Goal: Download file/media

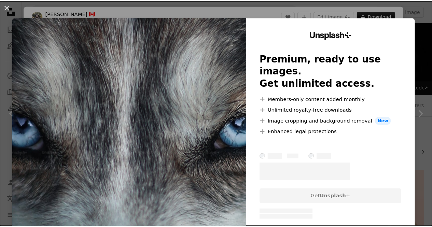
scroll to position [1290, 0]
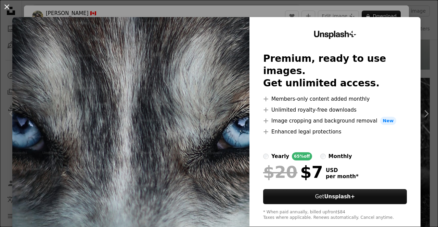
click at [5, 5] on button "An X shape" at bounding box center [7, 7] width 8 height 8
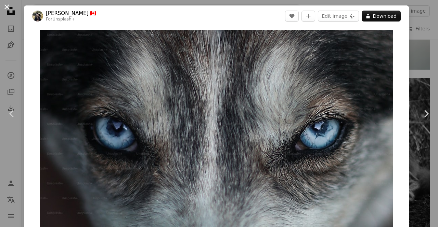
click at [3, 8] on button "An X shape" at bounding box center [7, 7] width 8 height 8
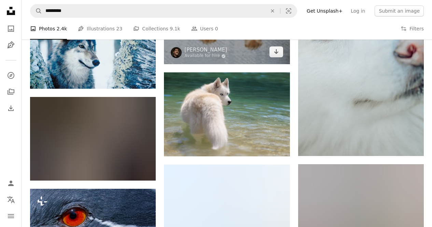
scroll to position [3443, 0]
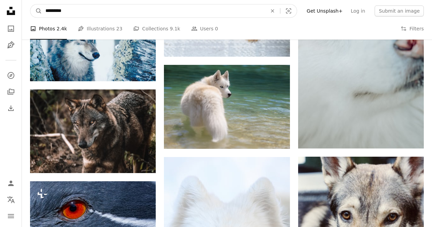
drag, startPoint x: 79, startPoint y: 14, endPoint x: 44, endPoint y: 16, distance: 34.9
click at [44, 16] on input "*********" at bounding box center [153, 10] width 223 height 13
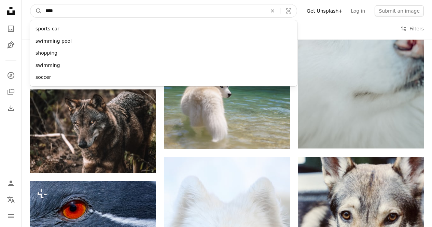
type input "*****"
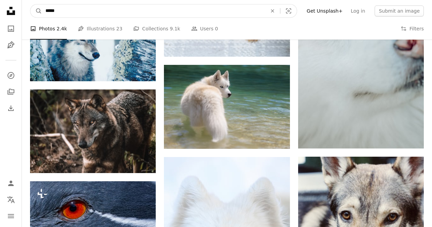
click button "A magnifying glass" at bounding box center [36, 10] width 12 height 13
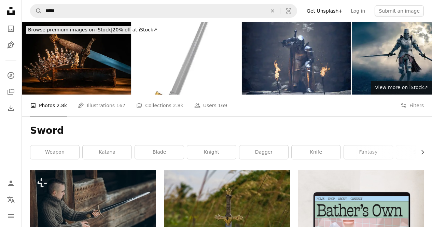
scroll to position [103, 0]
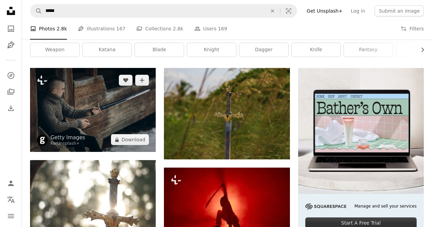
click at [135, 121] on img at bounding box center [93, 110] width 126 height 84
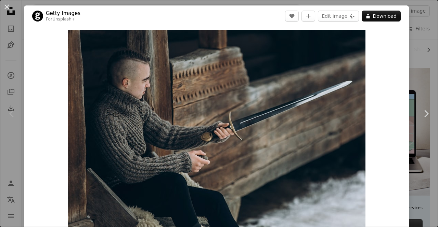
drag, startPoint x: 7, startPoint y: 6, endPoint x: 28, endPoint y: 14, distance: 22.6
click at [9, 7] on button "An X shape" at bounding box center [7, 7] width 8 height 8
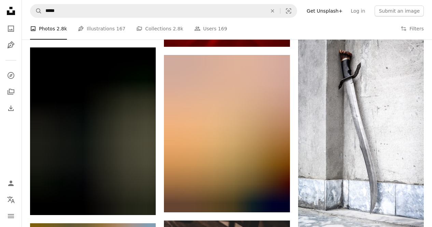
scroll to position [205, 0]
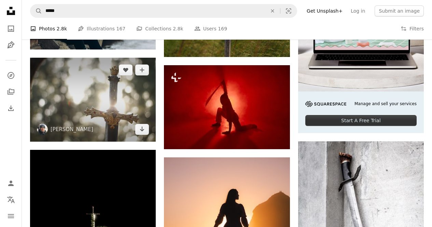
click at [84, 102] on img at bounding box center [93, 100] width 126 height 84
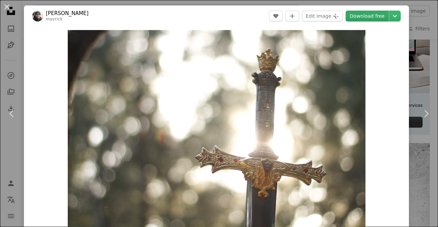
click at [364, 20] on link "Download free" at bounding box center [366, 16] width 43 height 11
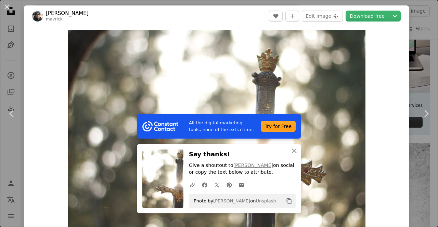
drag, startPoint x: 6, startPoint y: 6, endPoint x: 119, endPoint y: 89, distance: 140.3
click at [7, 6] on button "An X shape" at bounding box center [7, 7] width 8 height 8
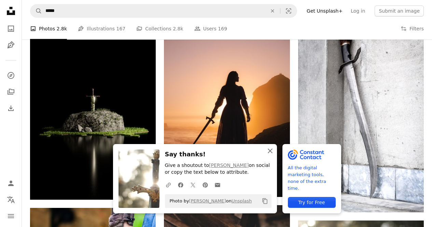
scroll to position [342, 0]
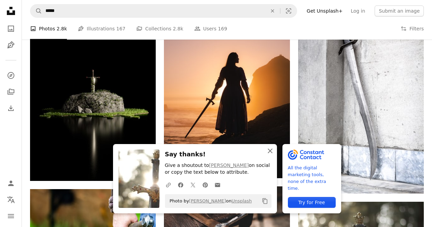
click at [274, 151] on icon "An X shape" at bounding box center [270, 151] width 8 height 8
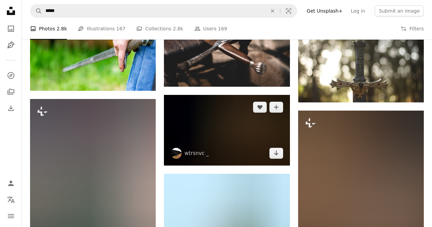
scroll to position [479, 0]
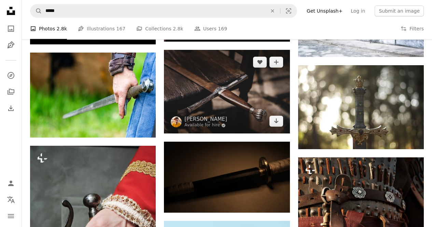
click at [209, 107] on img at bounding box center [227, 92] width 126 height 84
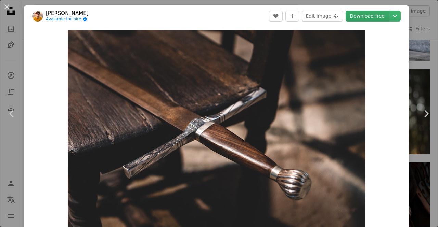
click at [376, 12] on link "Download free" at bounding box center [366, 16] width 43 height 11
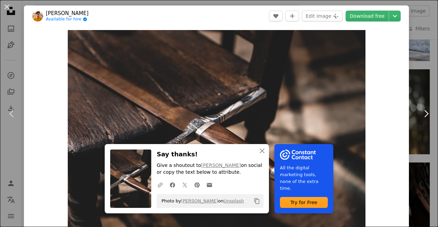
drag, startPoint x: 7, startPoint y: 4, endPoint x: 193, endPoint y: 91, distance: 205.7
click at [8, 4] on button "An X shape" at bounding box center [7, 7] width 8 height 8
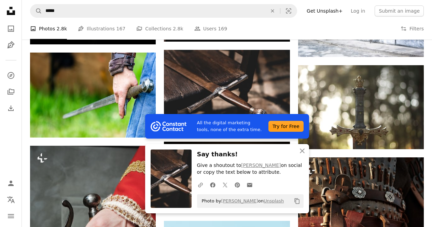
scroll to position [581, 0]
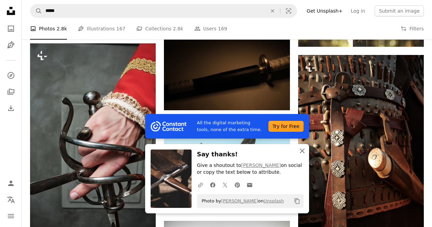
click at [299, 152] on icon "An X shape" at bounding box center [302, 151] width 8 height 8
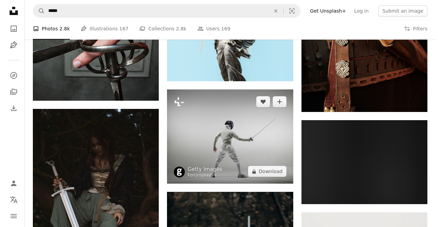
scroll to position [786, 0]
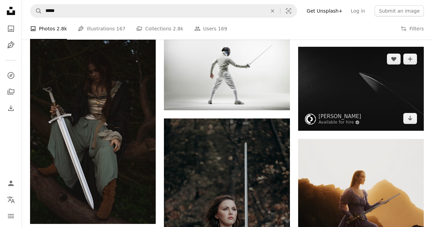
click at [352, 82] on img at bounding box center [361, 89] width 126 height 84
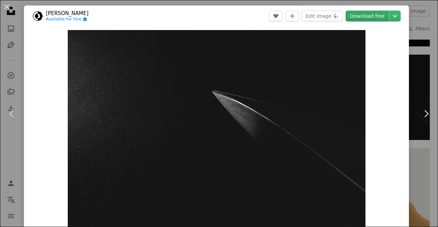
click at [371, 20] on link "Download free" at bounding box center [366, 16] width 43 height 11
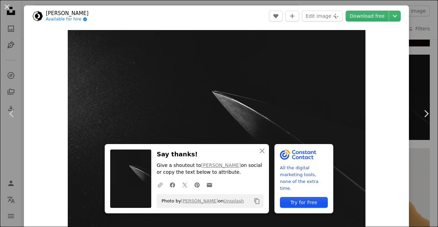
drag, startPoint x: 7, startPoint y: 9, endPoint x: 163, endPoint y: 77, distance: 170.4
click at [9, 9] on button "An X shape" at bounding box center [7, 7] width 8 height 8
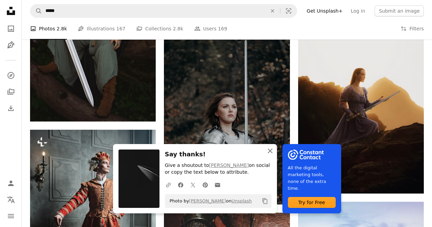
click at [269, 149] on icon "An X shape" at bounding box center [270, 151] width 8 height 8
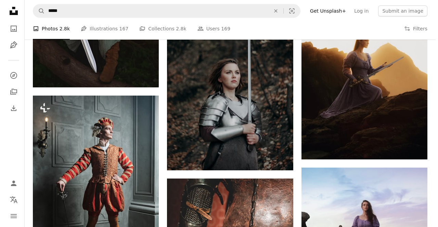
scroll to position [889, 0]
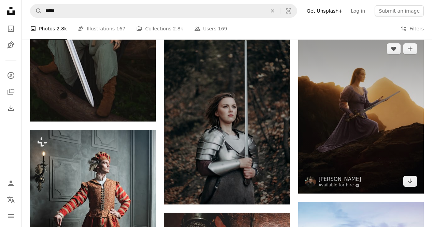
click at [352, 101] on img at bounding box center [361, 115] width 126 height 157
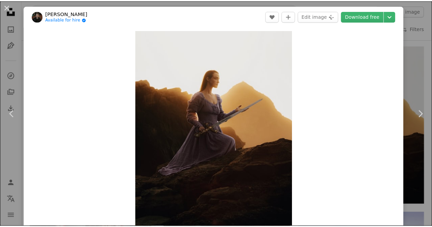
scroll to position [34, 0]
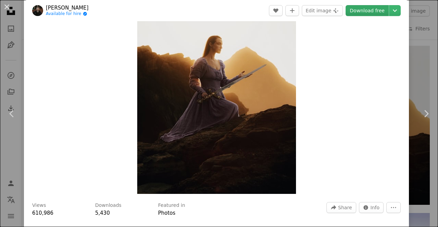
click at [362, 13] on link "Download free" at bounding box center [366, 10] width 43 height 11
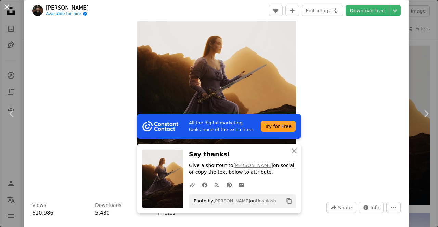
click at [9, 4] on button "An X shape" at bounding box center [7, 7] width 8 height 8
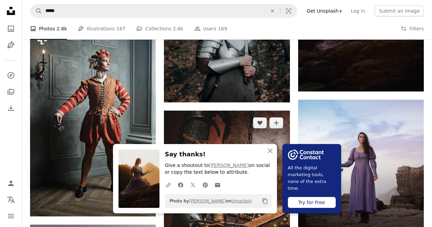
scroll to position [991, 0]
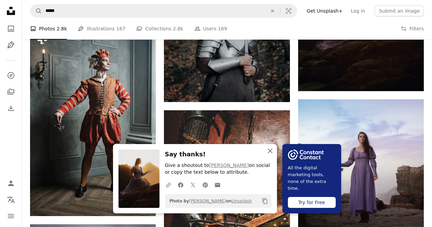
click at [271, 148] on icon "An X shape" at bounding box center [270, 151] width 8 height 8
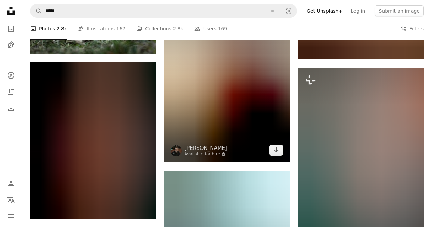
scroll to position [1367, 0]
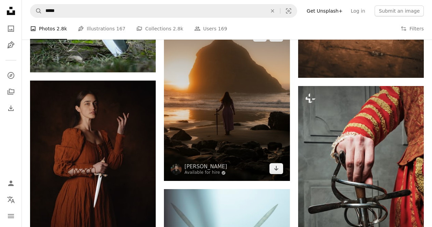
click at [220, 111] on img at bounding box center [227, 102] width 126 height 157
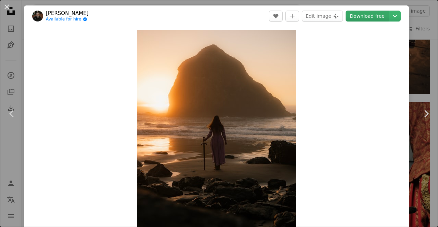
click at [367, 15] on link "Download free" at bounding box center [366, 16] width 43 height 11
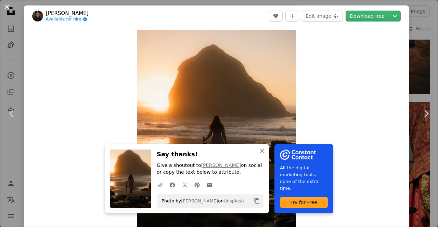
click at [3, 9] on button "An X shape" at bounding box center [7, 7] width 8 height 8
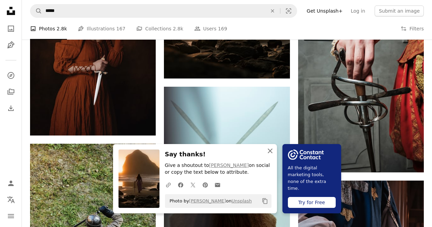
click at [270, 150] on icon "An X shape" at bounding box center [270, 151] width 8 height 8
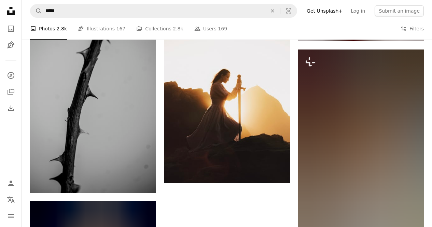
scroll to position [1983, 0]
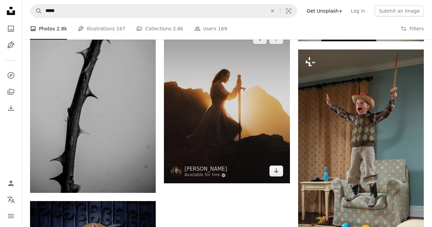
click at [223, 109] on img at bounding box center [227, 104] width 126 height 157
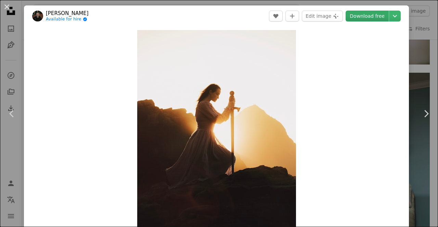
click at [367, 14] on link "Download free" at bounding box center [366, 16] width 43 height 11
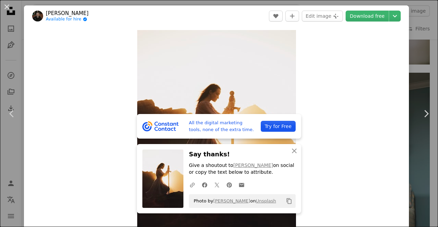
drag, startPoint x: 6, startPoint y: 7, endPoint x: 18, endPoint y: 15, distance: 14.7
click at [7, 7] on button "An X shape" at bounding box center [7, 7] width 8 height 8
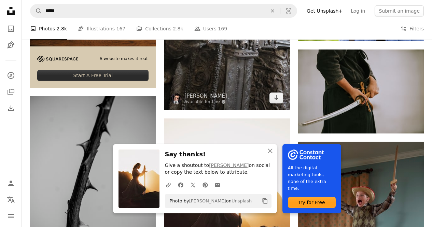
scroll to position [1846, 0]
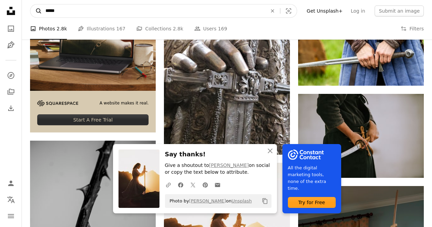
drag, startPoint x: 90, startPoint y: 8, endPoint x: 41, endPoint y: 8, distance: 48.9
click at [41, 8] on form "A magnifying glass ***** An X shape Visual search" at bounding box center [163, 11] width 267 height 14
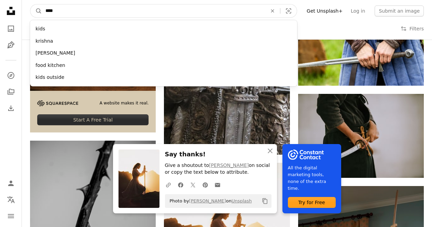
type input "*****"
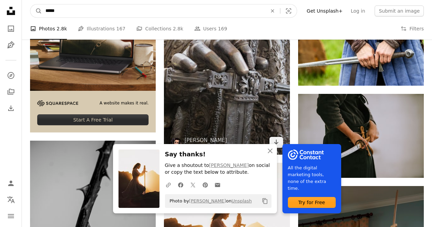
click button "A magnifying glass" at bounding box center [36, 10] width 12 height 13
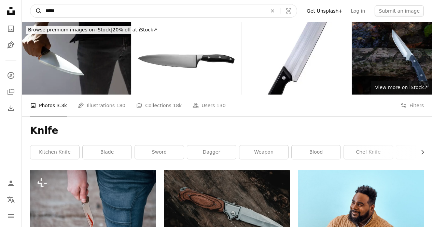
drag, startPoint x: 63, startPoint y: 6, endPoint x: 31, endPoint y: 5, distance: 31.1
click at [31, 5] on form "A magnifying glass ***** An X shape Visual search" at bounding box center [163, 11] width 267 height 14
type input "********"
click button "A magnifying glass" at bounding box center [36, 10] width 12 height 13
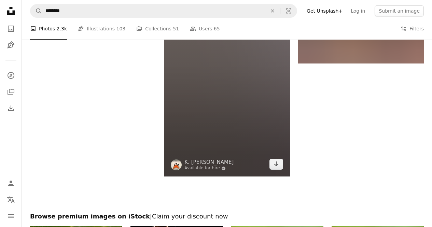
scroll to position [1162, 0]
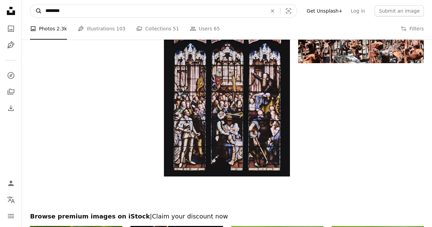
drag, startPoint x: 68, startPoint y: 14, endPoint x: 31, endPoint y: 9, distance: 37.5
click at [31, 9] on form "A magnifying glass ******** An X shape Visual search" at bounding box center [163, 11] width 267 height 14
type input "**********"
click button "A magnifying glass" at bounding box center [36, 10] width 12 height 13
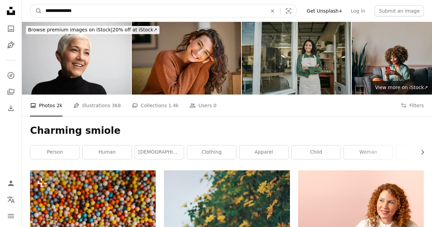
drag, startPoint x: 75, startPoint y: 11, endPoint x: 78, endPoint y: 16, distance: 6.3
click at [78, 16] on input "**********" at bounding box center [153, 10] width 223 height 13
type input "**********"
click button "A magnifying glass" at bounding box center [36, 10] width 12 height 13
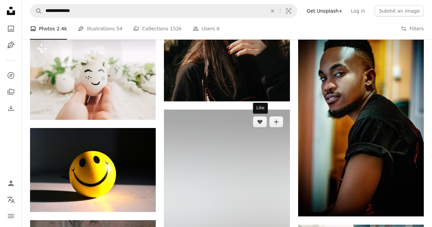
scroll to position [513, 0]
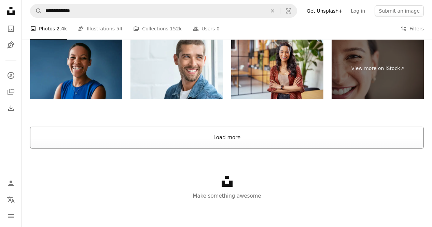
click at [249, 141] on button "Load more" at bounding box center [227, 138] width 394 height 22
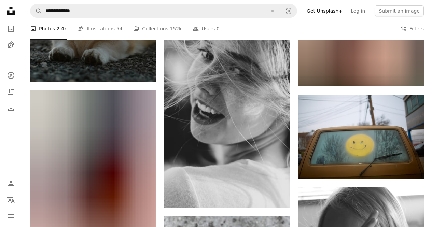
scroll to position [4017, 0]
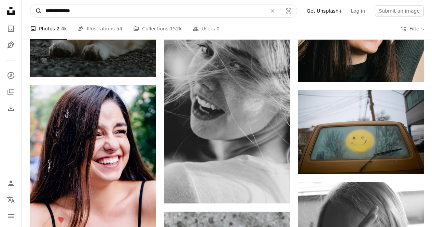
drag, startPoint x: 81, startPoint y: 13, endPoint x: 41, endPoint y: 12, distance: 40.3
click at [41, 12] on form "**********" at bounding box center [163, 11] width 267 height 14
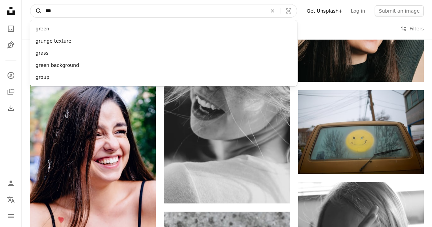
type input "****"
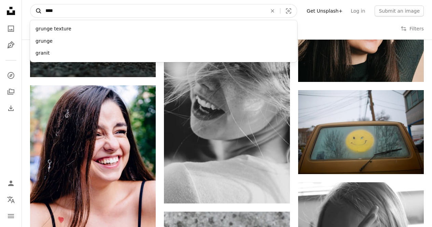
click button "A magnifying glass" at bounding box center [36, 10] width 12 height 13
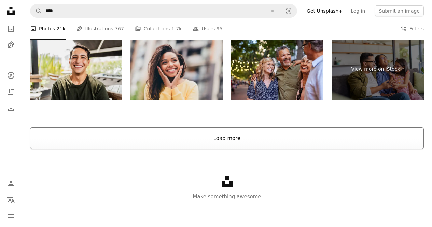
click at [231, 137] on button "Load more" at bounding box center [227, 139] width 394 height 22
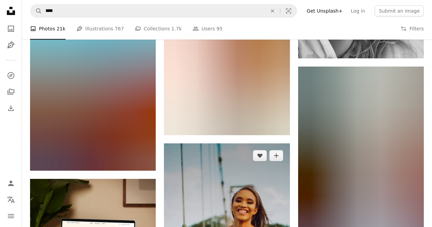
scroll to position [1426, 0]
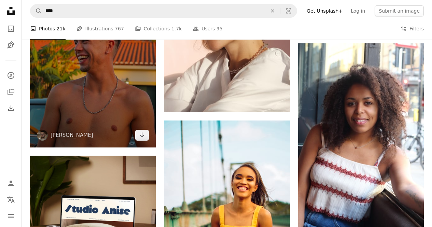
click at [98, 78] on img at bounding box center [93, 53] width 126 height 189
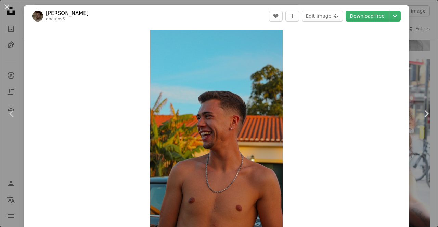
drag, startPoint x: 9, startPoint y: 8, endPoint x: 50, endPoint y: 27, distance: 45.9
click at [9, 8] on button "An X shape" at bounding box center [7, 7] width 8 height 8
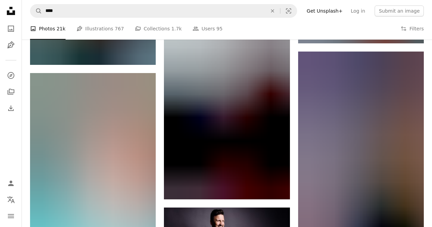
scroll to position [6964, 0]
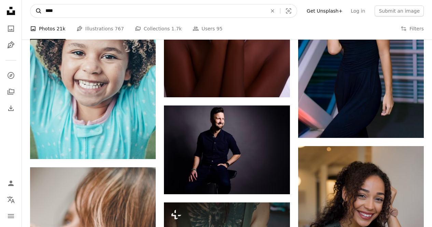
drag, startPoint x: 70, startPoint y: 14, endPoint x: 33, endPoint y: 10, distance: 36.8
click at [33, 10] on form "A magnifying glass **** An X shape Visual search" at bounding box center [163, 11] width 267 height 14
type input "**********"
click button "A magnifying glass" at bounding box center [36, 10] width 12 height 13
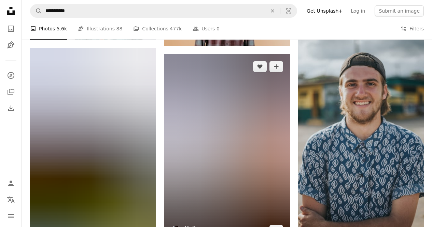
scroll to position [342, 0]
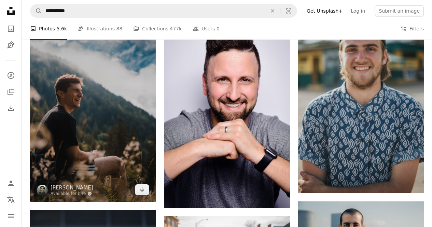
click at [89, 92] on img at bounding box center [93, 107] width 126 height 189
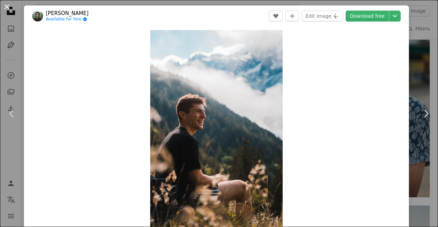
click at [8, 4] on button "An X shape" at bounding box center [7, 7] width 8 height 8
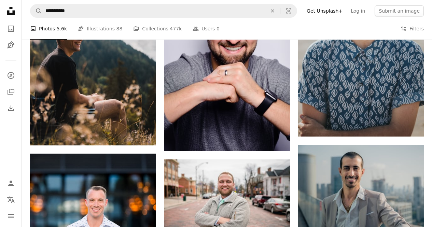
scroll to position [397, 0]
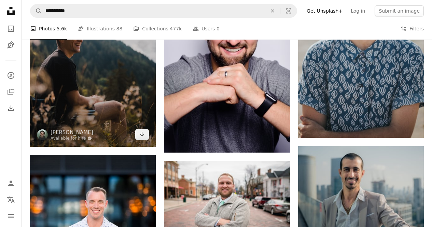
click at [93, 109] on img at bounding box center [93, 52] width 126 height 189
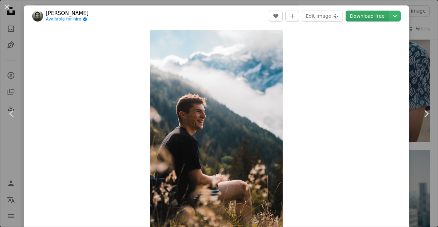
click at [366, 12] on link "Download free" at bounding box center [366, 16] width 43 height 11
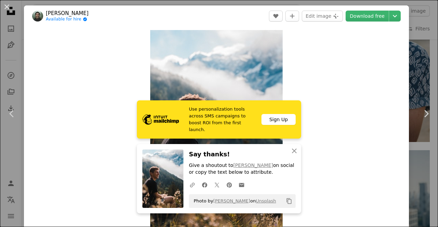
drag, startPoint x: 3, startPoint y: 4, endPoint x: 9, endPoint y: 6, distance: 6.1
click at [5, 5] on button "An X shape" at bounding box center [7, 7] width 8 height 8
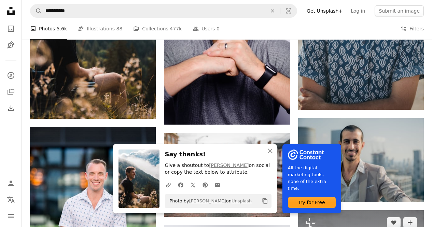
scroll to position [500, 0]
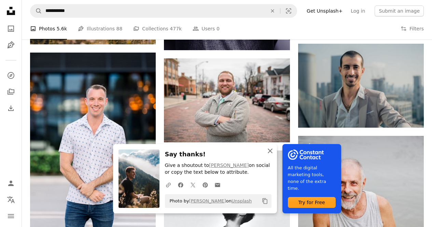
click at [271, 151] on icon "An X shape" at bounding box center [270, 151] width 8 height 8
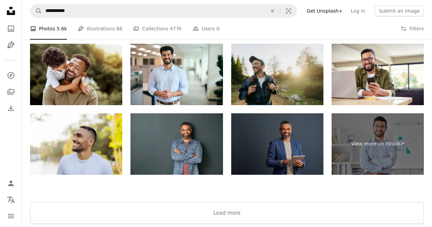
scroll to position [1320, 0]
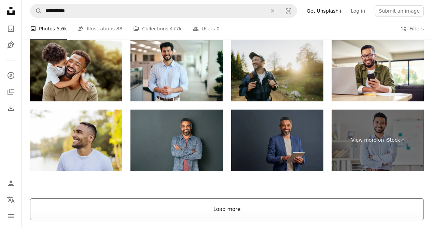
click at [209, 205] on button "Load more" at bounding box center [227, 210] width 394 height 22
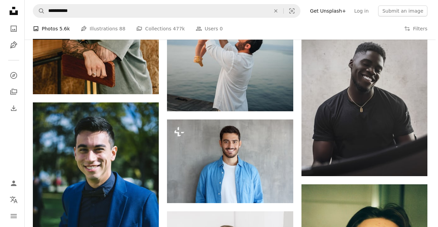
scroll to position [2893, 0]
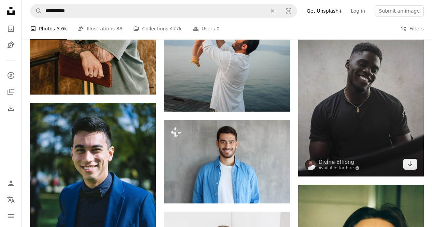
click at [343, 91] on img at bounding box center [361, 86] width 126 height 182
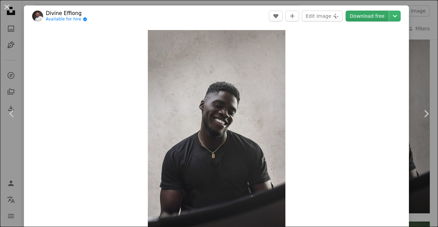
click at [373, 17] on link "Download free" at bounding box center [366, 16] width 43 height 11
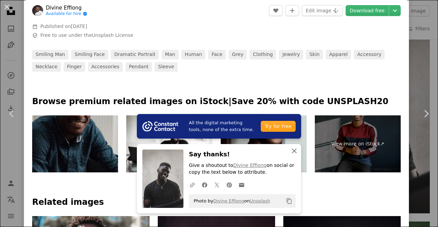
drag, startPoint x: 291, startPoint y: 152, endPoint x: 298, endPoint y: 152, distance: 7.2
click at [291, 152] on icon "An X shape" at bounding box center [294, 151] width 8 height 8
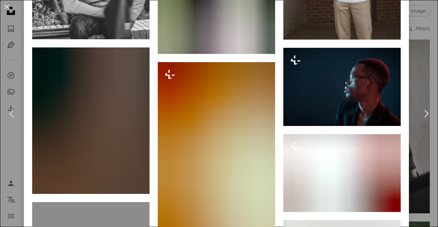
scroll to position [7358, 0]
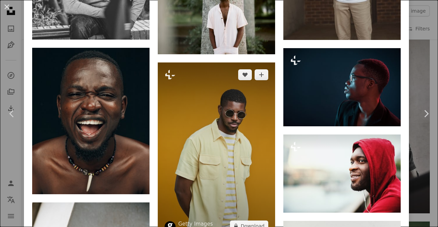
click at [203, 68] on img at bounding box center [216, 151] width 117 height 176
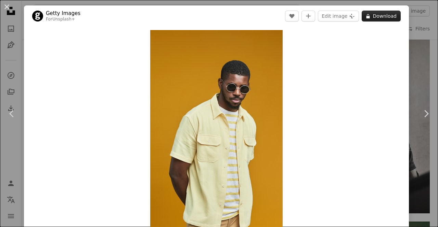
click at [385, 17] on button "A lock Download" at bounding box center [380, 16] width 39 height 11
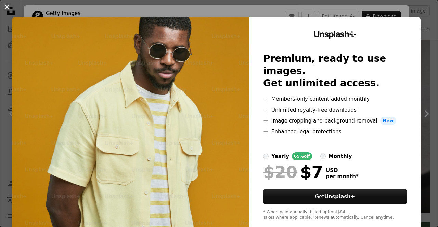
click at [9, 4] on button "An X shape" at bounding box center [7, 7] width 8 height 8
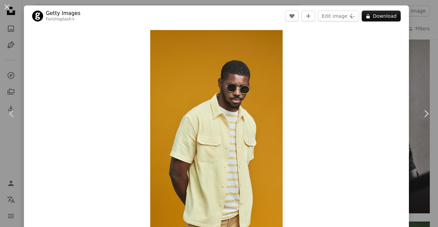
drag, startPoint x: 6, startPoint y: 8, endPoint x: 113, endPoint y: 69, distance: 123.3
click at [6, 9] on button "An X shape" at bounding box center [7, 7] width 8 height 8
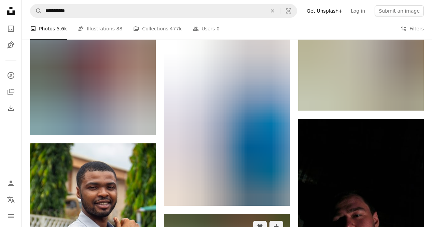
scroll to position [5832, 0]
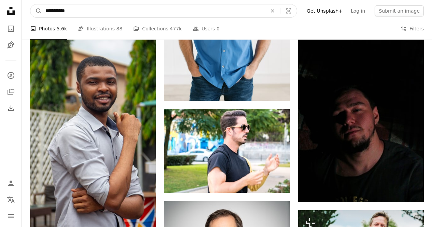
drag, startPoint x: 89, startPoint y: 13, endPoint x: 24, endPoint y: 8, distance: 64.4
click at [24, 8] on nav "**********" at bounding box center [227, 11] width 411 height 22
type input "**********"
click button "A magnifying glass" at bounding box center [36, 10] width 12 height 13
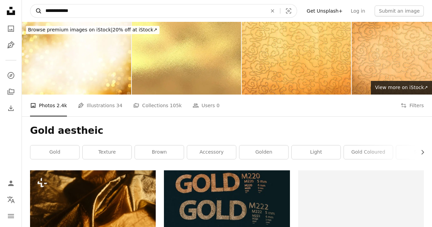
drag, startPoint x: 86, startPoint y: 14, endPoint x: 34, endPoint y: 12, distance: 52.0
click at [34, 12] on form "**********" at bounding box center [163, 11] width 267 height 14
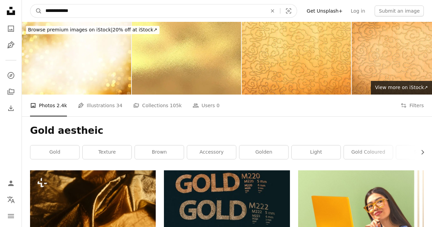
click at [81, 6] on input "**********" at bounding box center [153, 10] width 223 height 13
drag, startPoint x: 82, startPoint y: 11, endPoint x: 24, endPoint y: 12, distance: 58.8
click at [29, 12] on nav "**********" at bounding box center [227, 11] width 411 height 22
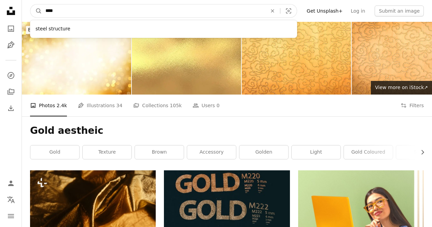
type input "*****"
click button "A magnifying glass" at bounding box center [36, 10] width 12 height 13
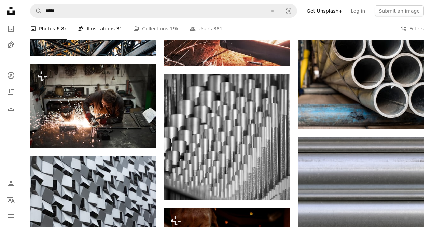
scroll to position [581, 0]
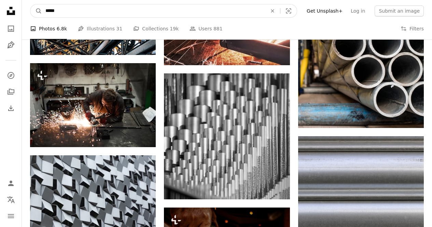
click at [89, 12] on input "*****" at bounding box center [153, 10] width 223 height 13
type input "**********"
click button "A magnifying glass" at bounding box center [36, 10] width 12 height 13
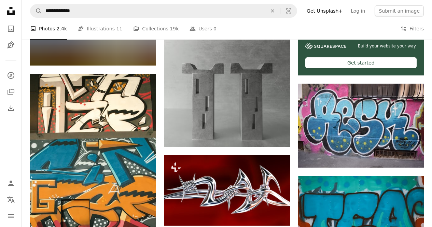
scroll to position [273, 0]
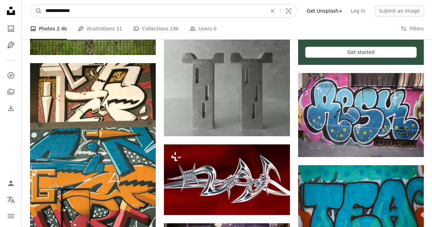
click at [70, 11] on input "**********" at bounding box center [153, 10] width 223 height 13
type input "**********"
click button "A magnifying glass" at bounding box center [36, 10] width 12 height 13
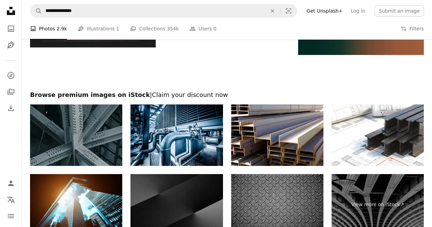
scroll to position [991, 0]
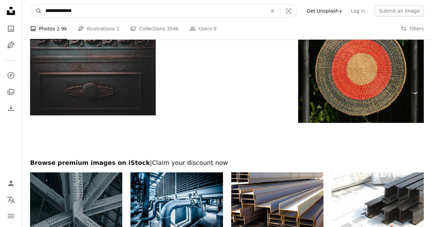
drag, startPoint x: 91, startPoint y: 10, endPoint x: 12, endPoint y: 7, distance: 79.0
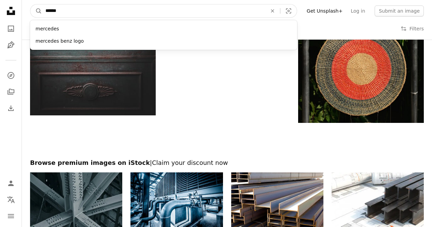
type input "*******"
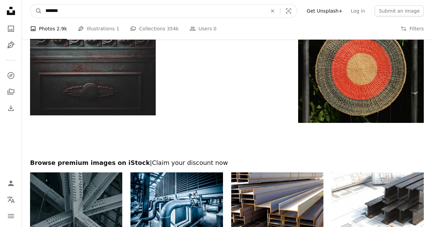
click button "A magnifying glass" at bounding box center [36, 10] width 12 height 13
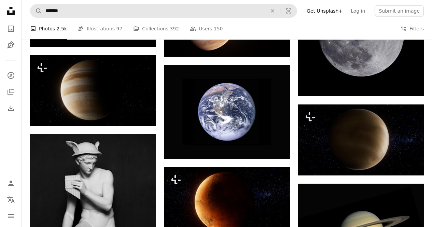
scroll to position [615, 0]
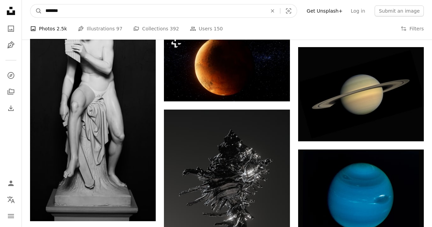
click at [43, 12] on input "*******" at bounding box center [153, 10] width 223 height 13
type input "**********"
click button "A magnifying glass" at bounding box center [36, 10] width 12 height 13
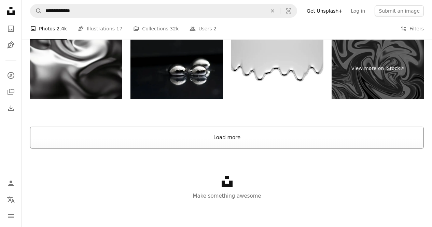
click at [227, 130] on button "Load more" at bounding box center [227, 138] width 394 height 22
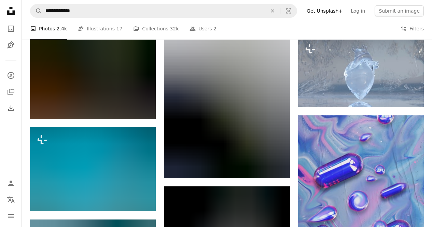
scroll to position [5979, 0]
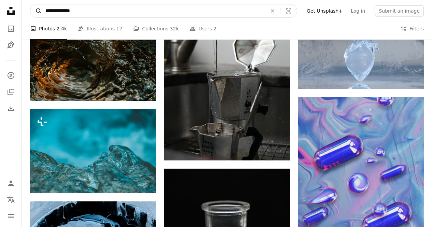
drag, startPoint x: 82, startPoint y: 10, endPoint x: 30, endPoint y: 12, distance: 51.7
click at [30, 12] on form "**********" at bounding box center [163, 11] width 267 height 14
type input "********"
click button "A magnifying glass" at bounding box center [36, 10] width 12 height 13
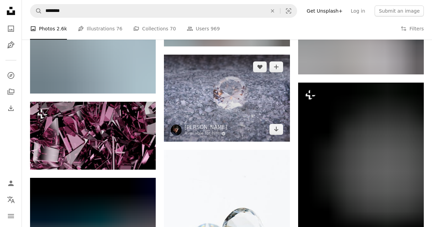
scroll to position [752, 0]
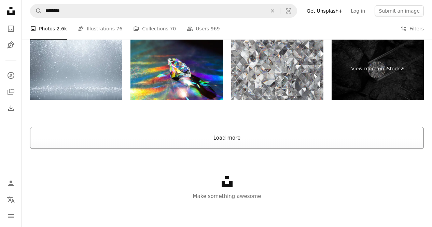
click at [234, 143] on button "Load more" at bounding box center [227, 138] width 394 height 22
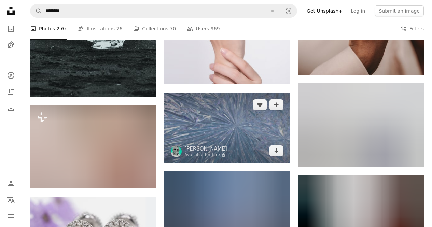
scroll to position [3712, 0]
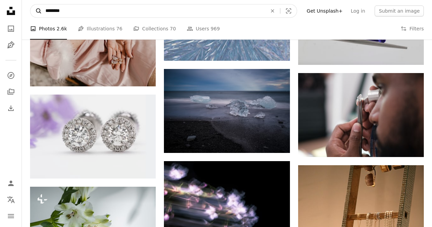
drag, startPoint x: 68, startPoint y: 12, endPoint x: 36, endPoint y: 12, distance: 32.1
click at [36, 12] on form "A magnifying glass ******** An X shape Visual search" at bounding box center [163, 11] width 267 height 14
type input "**********"
click button "A magnifying glass" at bounding box center [36, 10] width 12 height 13
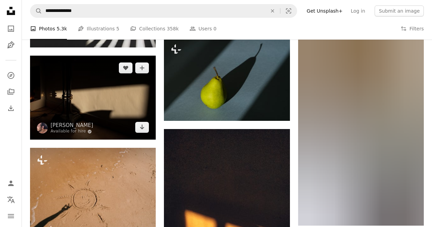
scroll to position [364, 0]
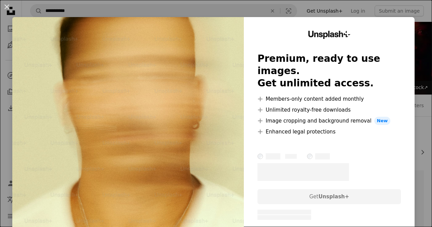
scroll to position [239, 0]
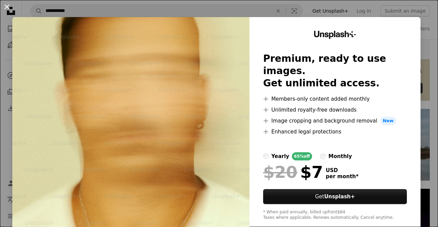
drag, startPoint x: 8, startPoint y: 8, endPoint x: 217, endPoint y: 150, distance: 253.1
click at [9, 8] on button "An X shape" at bounding box center [7, 7] width 8 height 8
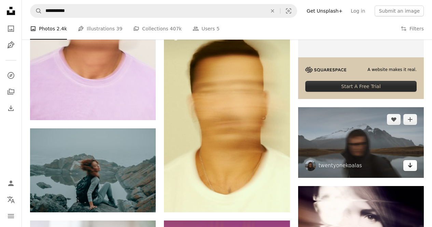
click at [415, 167] on link "Arrow pointing down" at bounding box center [411, 165] width 14 height 11
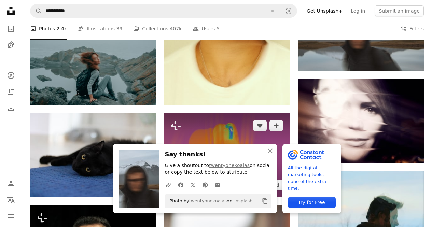
scroll to position [376, 0]
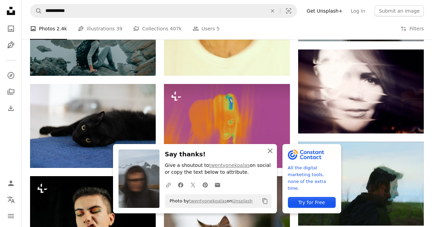
click at [267, 152] on icon "An X shape" at bounding box center [270, 151] width 8 height 8
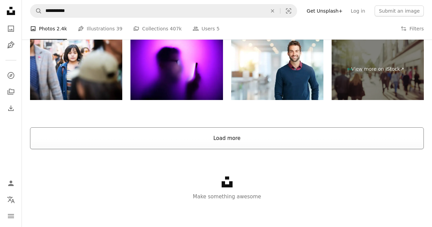
click at [241, 142] on button "Load more" at bounding box center [227, 139] width 394 height 22
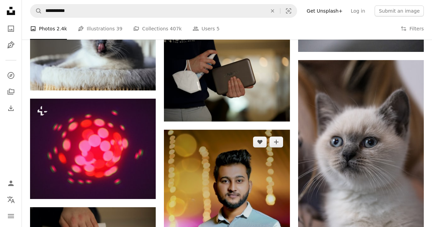
scroll to position [2297, 0]
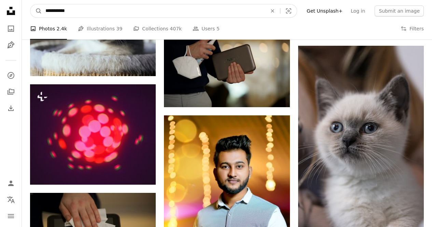
drag, startPoint x: 72, startPoint y: 12, endPoint x: 28, endPoint y: 4, distance: 44.5
click at [30, 4] on nav "**********" at bounding box center [227, 11] width 411 height 22
type input "**********"
click button "A magnifying glass" at bounding box center [36, 10] width 12 height 13
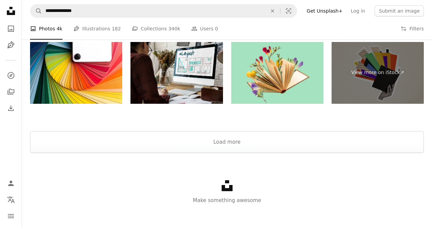
scroll to position [1484, 0]
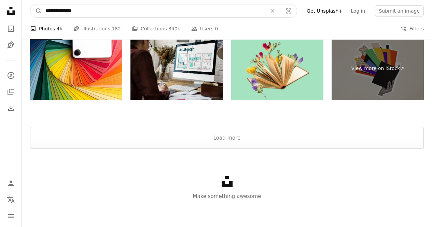
click at [106, 13] on input "**********" at bounding box center [153, 10] width 223 height 13
drag, startPoint x: 104, startPoint y: 11, endPoint x: 59, endPoint y: 15, distance: 44.6
click at [59, 15] on input "**********" at bounding box center [153, 10] width 223 height 13
type input "**********"
click button "A magnifying glass" at bounding box center [36, 10] width 12 height 13
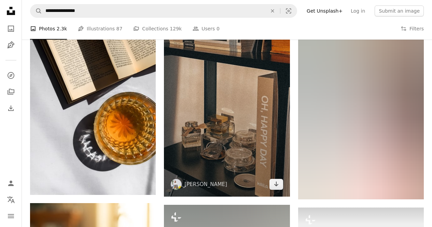
scroll to position [581, 0]
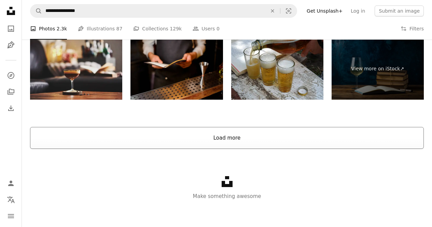
click at [234, 140] on button "Load more" at bounding box center [227, 138] width 394 height 22
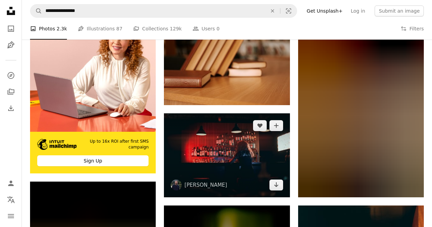
scroll to position [1618, 0]
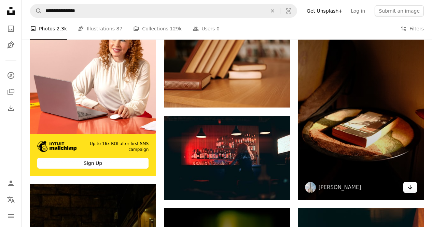
click at [411, 189] on icon "Arrow pointing down" at bounding box center [410, 187] width 5 height 8
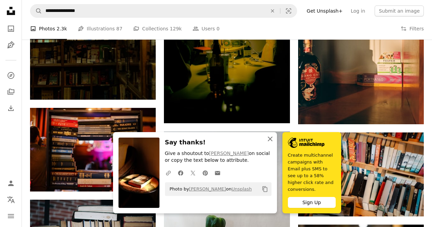
click at [270, 143] on icon "An X shape" at bounding box center [270, 139] width 8 height 8
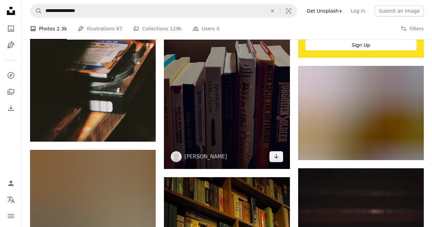
scroll to position [2780, 0]
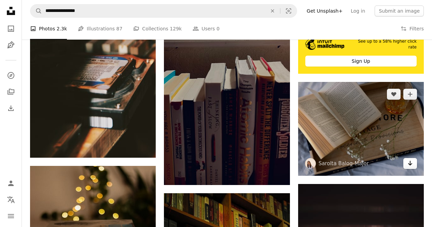
click at [411, 166] on icon "Arrow pointing down" at bounding box center [410, 163] width 5 height 8
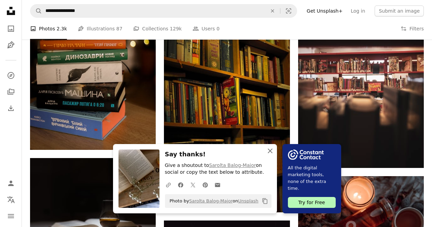
click at [272, 150] on icon "An X shape" at bounding box center [270, 151] width 8 height 8
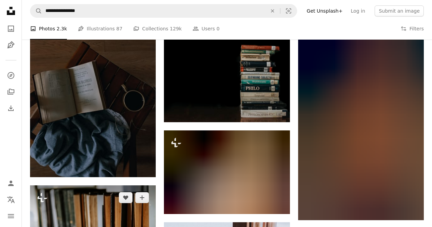
scroll to position [3805, 0]
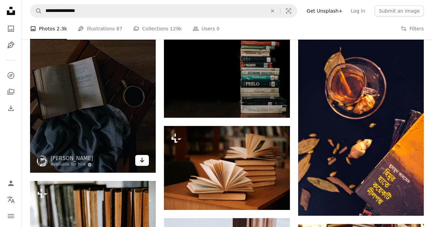
click at [140, 159] on icon "Arrow pointing down" at bounding box center [141, 160] width 5 height 8
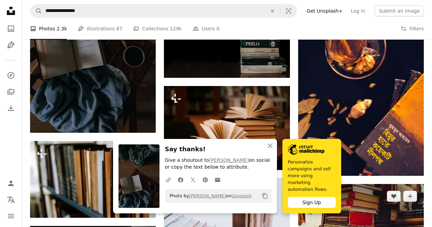
scroll to position [3942, 0]
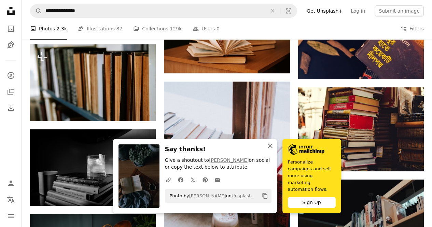
click at [271, 150] on icon "An X shape" at bounding box center [270, 146] width 8 height 8
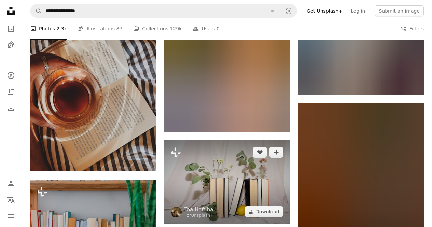
scroll to position [5036, 0]
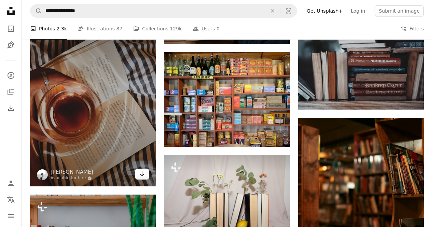
click at [138, 176] on link "Arrow pointing down" at bounding box center [142, 174] width 14 height 11
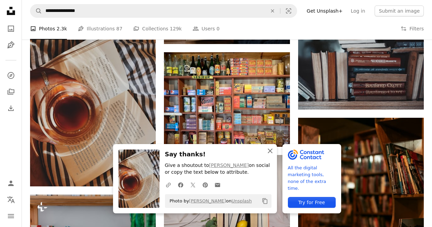
click at [269, 152] on icon "An X shape" at bounding box center [270, 151] width 8 height 8
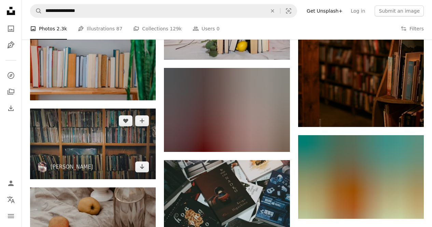
scroll to position [5275, 0]
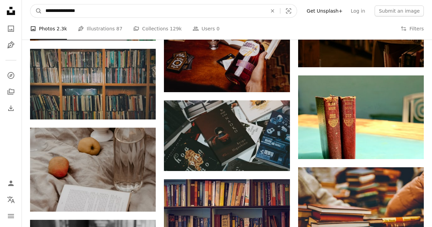
drag, startPoint x: 94, startPoint y: 5, endPoint x: 13, endPoint y: 4, distance: 81.4
type input "*****"
click button "A magnifying glass" at bounding box center [36, 10] width 12 height 13
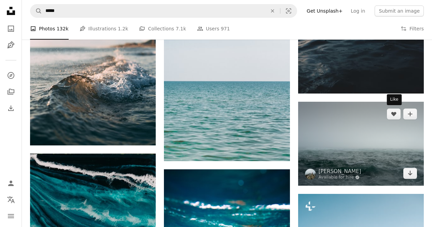
scroll to position [4307, 0]
